Goal: Task Accomplishment & Management: Manage account settings

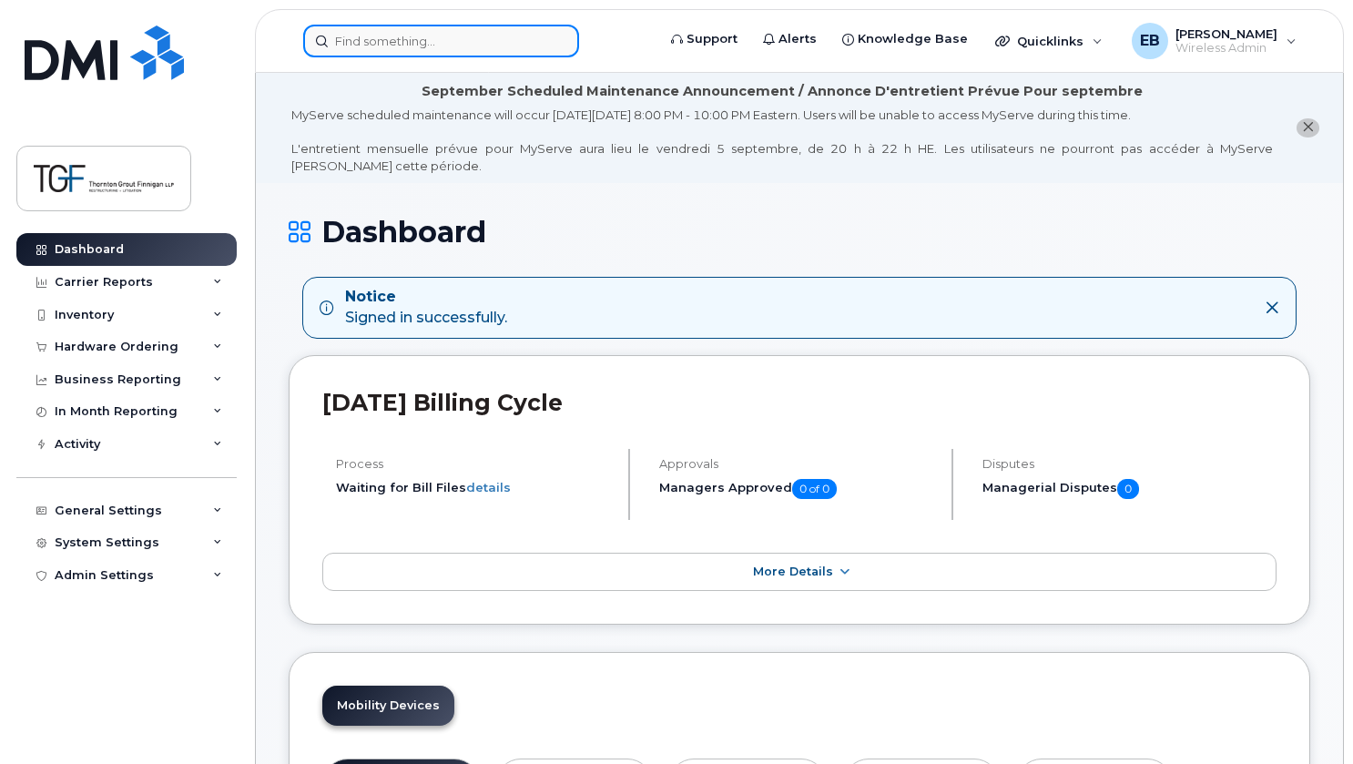
click at [408, 44] on input at bounding box center [441, 41] width 276 height 33
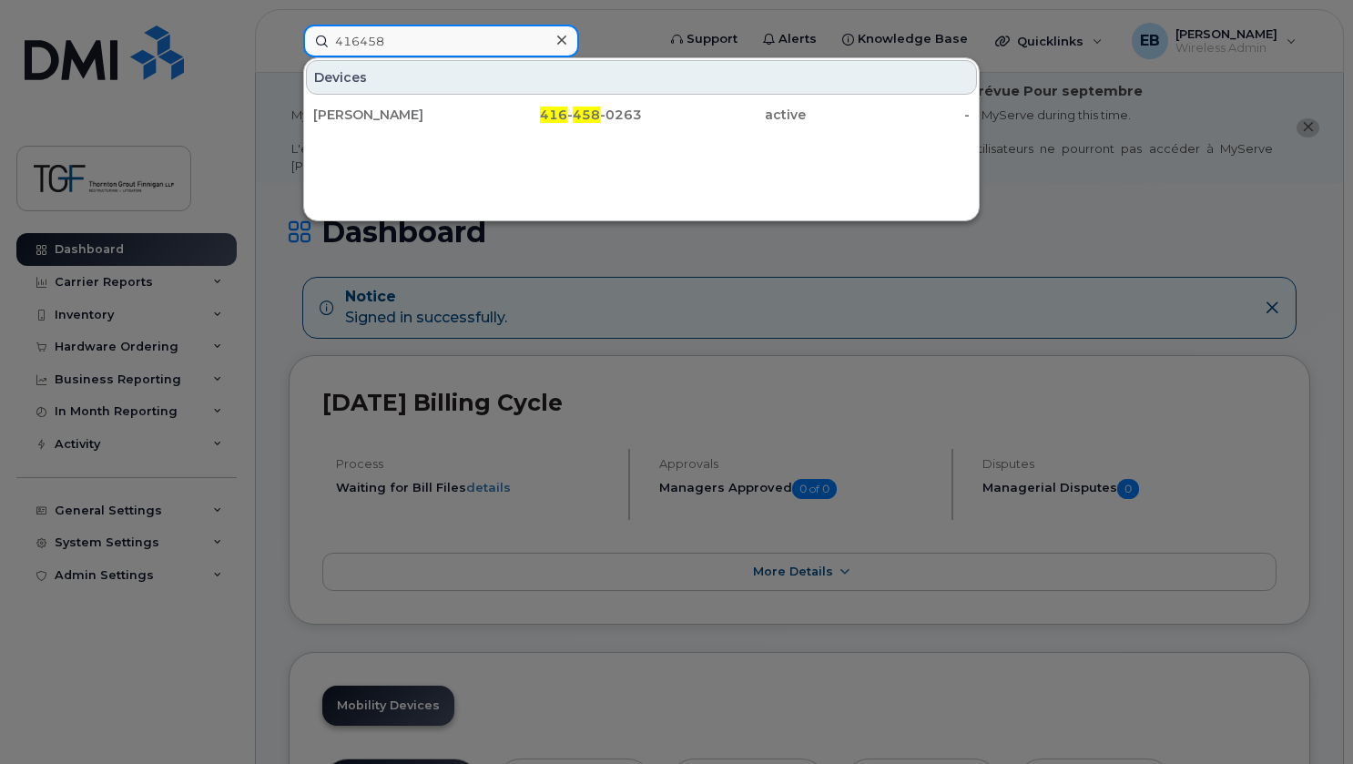
drag, startPoint x: 509, startPoint y: 36, endPoint x: 299, endPoint y: 43, distance: 210.4
click at [299, 43] on div "416458 Devices [PERSON_NAME] 416 - 458 -0263 active -" at bounding box center [474, 41] width 370 height 33
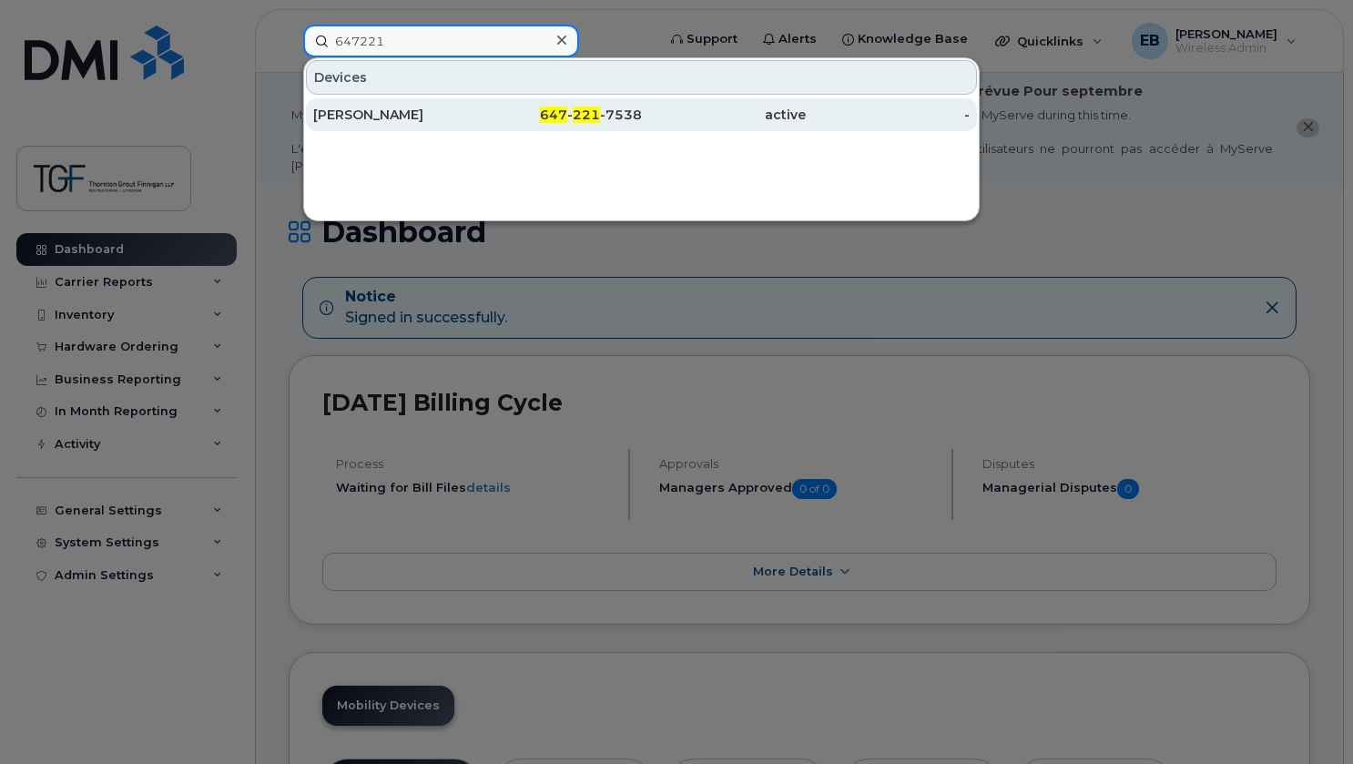
type input "647221"
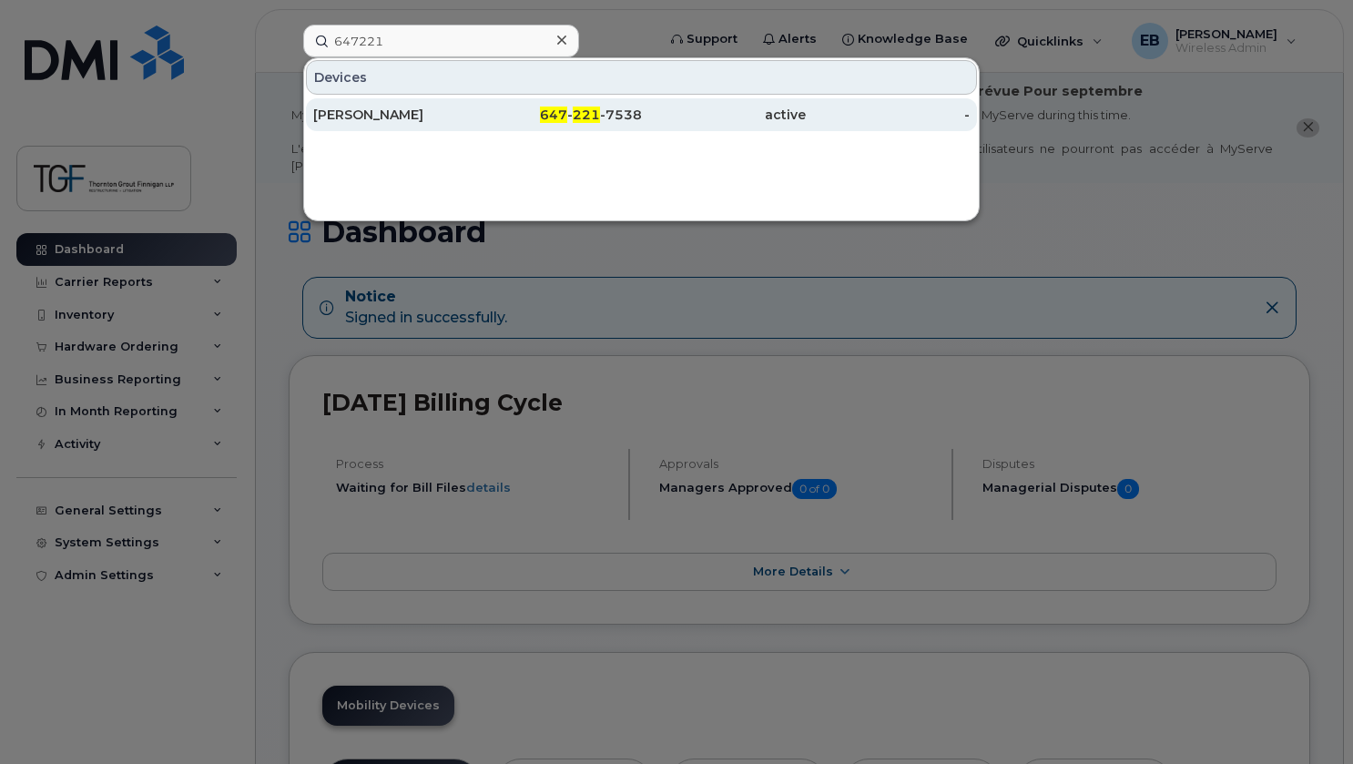
click at [489, 117] on div "647 - 221 -7538" at bounding box center [559, 115] width 164 height 18
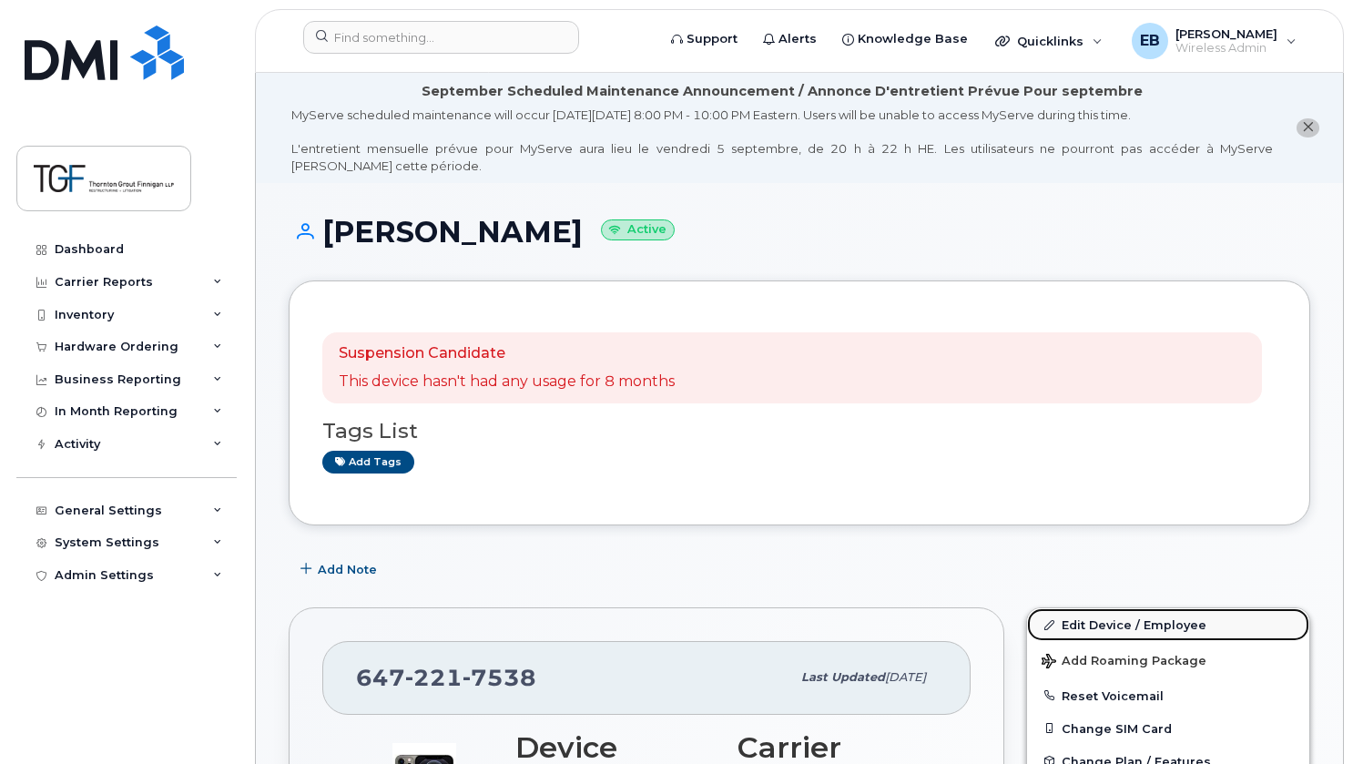
click at [1126, 629] on link "Edit Device / Employee" at bounding box center [1168, 624] width 282 height 33
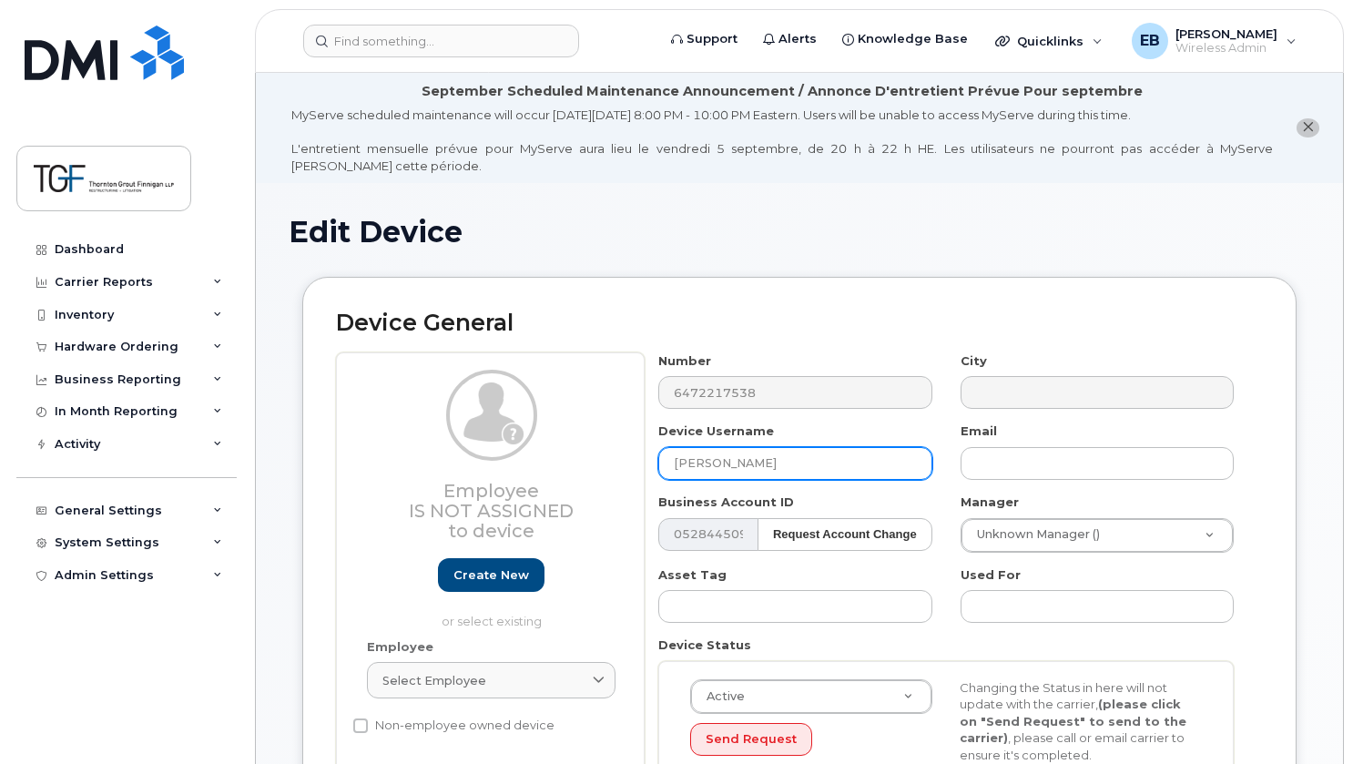
drag, startPoint x: 777, startPoint y: 465, endPoint x: 563, endPoint y: 469, distance: 214.9
click at [563, 469] on div "Employee Is not assigned to device Create new or select existing Employee Selec…" at bounding box center [799, 598] width 927 height 493
click at [754, 466] on input "[PERSON_NAME]" at bounding box center [794, 463] width 273 height 33
paste input "13WStu!8bM7mILI"
drag, startPoint x: 871, startPoint y: 460, endPoint x: 728, endPoint y: 458, distance: 142.9
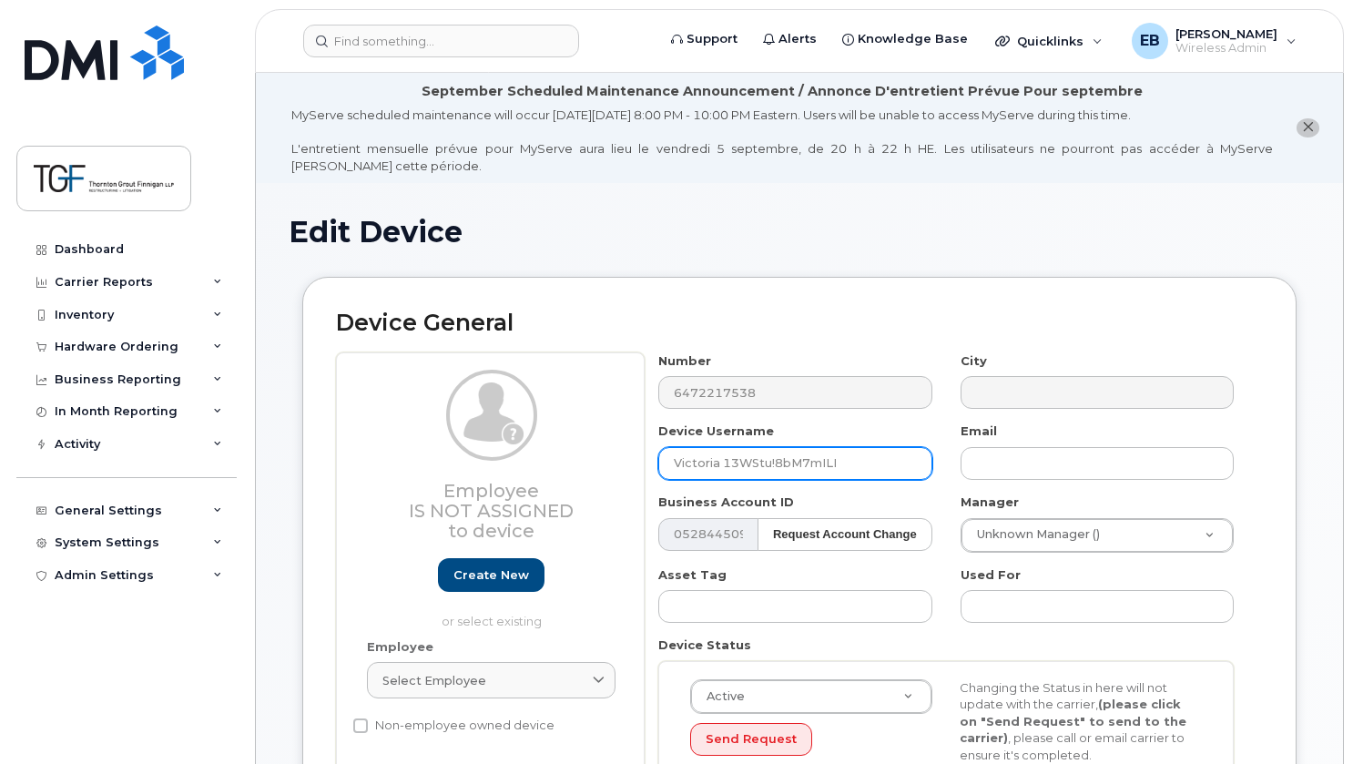
click at [728, 458] on input "Victoria 13WStu!8bM7mILI" at bounding box center [794, 463] width 273 height 33
drag, startPoint x: 788, startPoint y: 467, endPoint x: 725, endPoint y: 471, distance: 63.8
click at [725, 471] on input "Victoria Kowalik" at bounding box center [794, 463] width 273 height 33
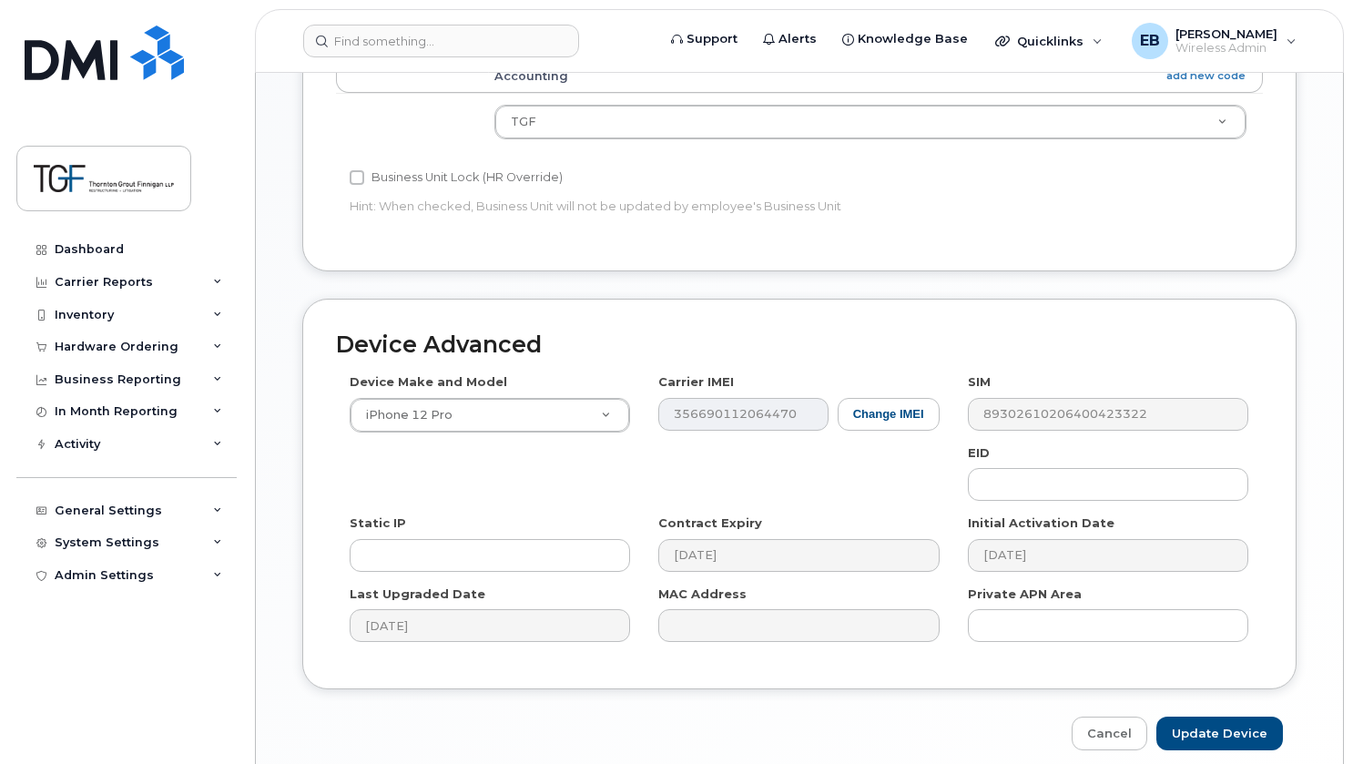
scroll to position [976, 0]
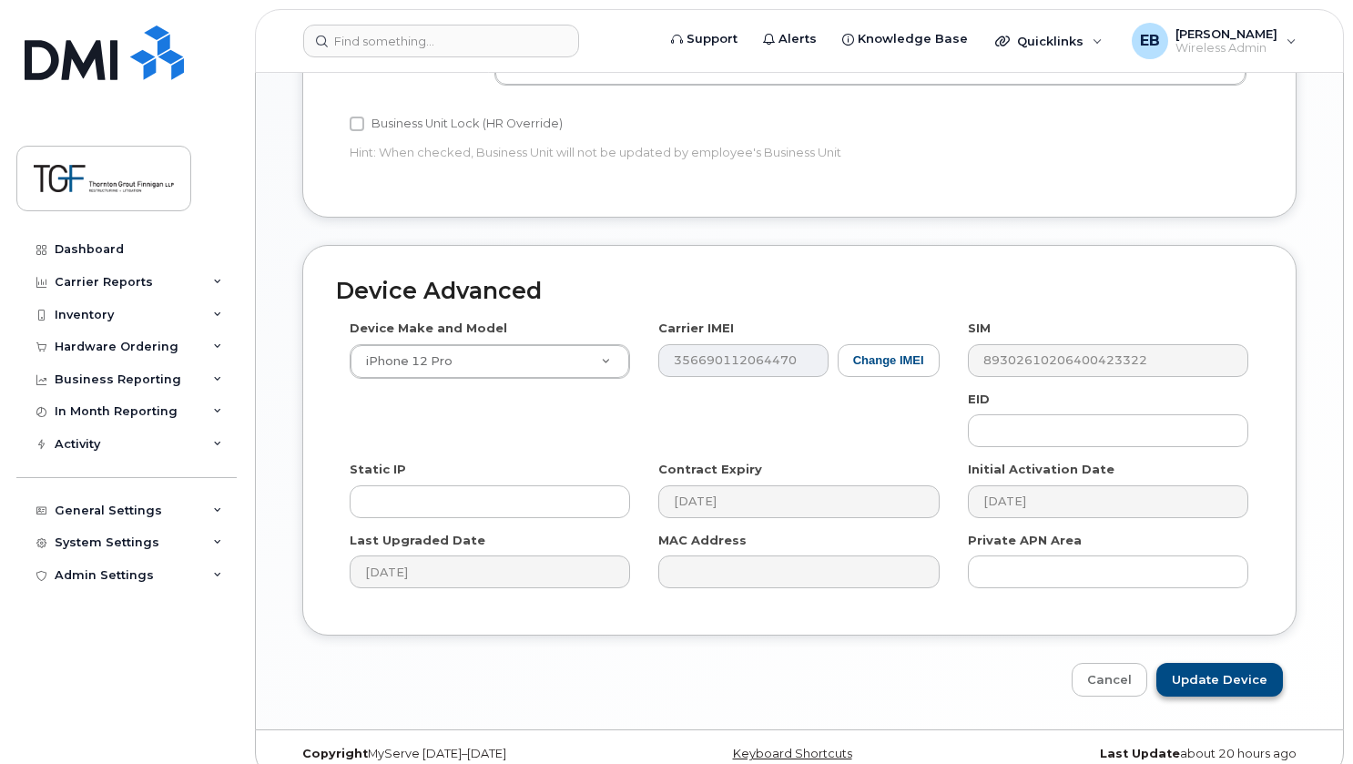
type input "Victoria Kowalik"
click at [1239, 665] on input "Update Device" at bounding box center [1219, 680] width 127 height 34
type input "Saving..."
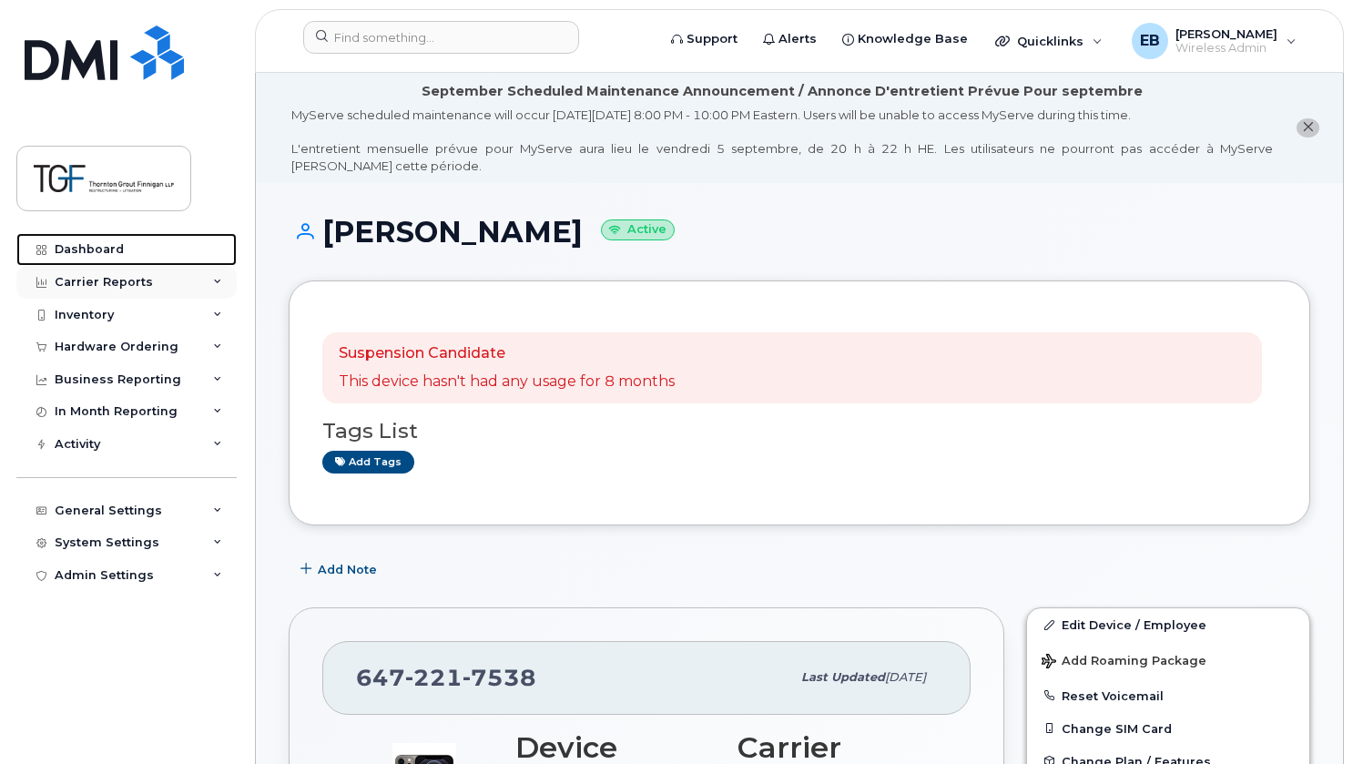
drag, startPoint x: 72, startPoint y: 256, endPoint x: 81, endPoint y: 267, distance: 14.2
click at [72, 256] on div "Dashboard" at bounding box center [89, 249] width 69 height 15
